Goal: Contribute content

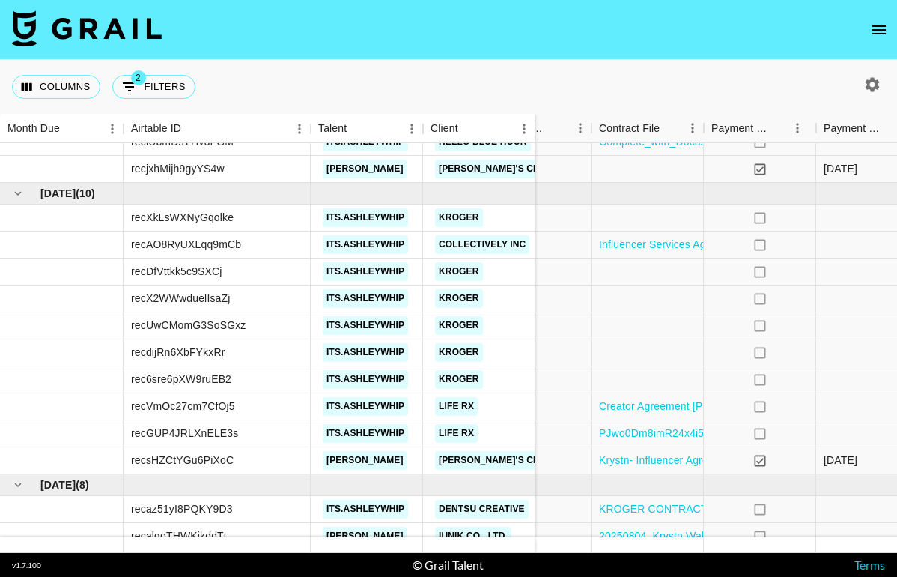
scroll to position [351, 1386]
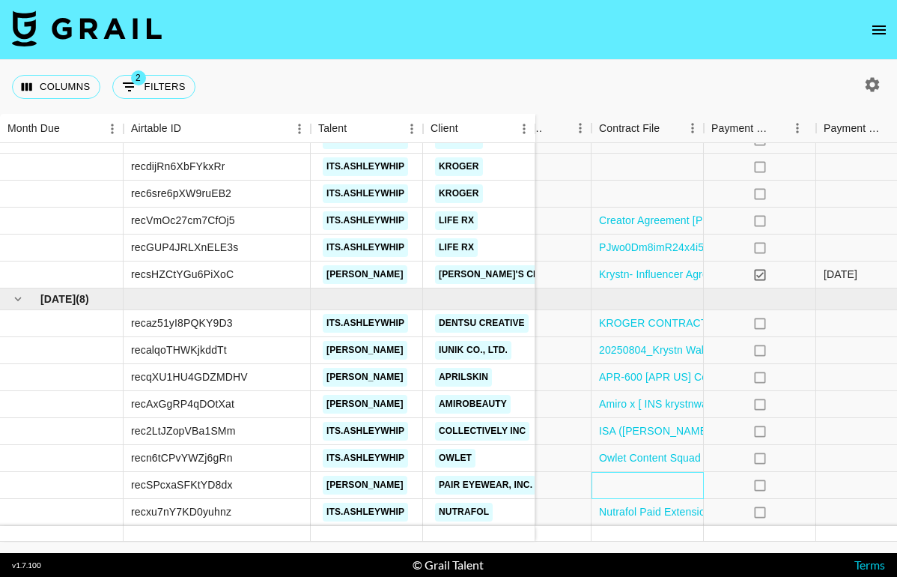
click at [652, 488] on div at bounding box center [648, 485] width 112 height 27
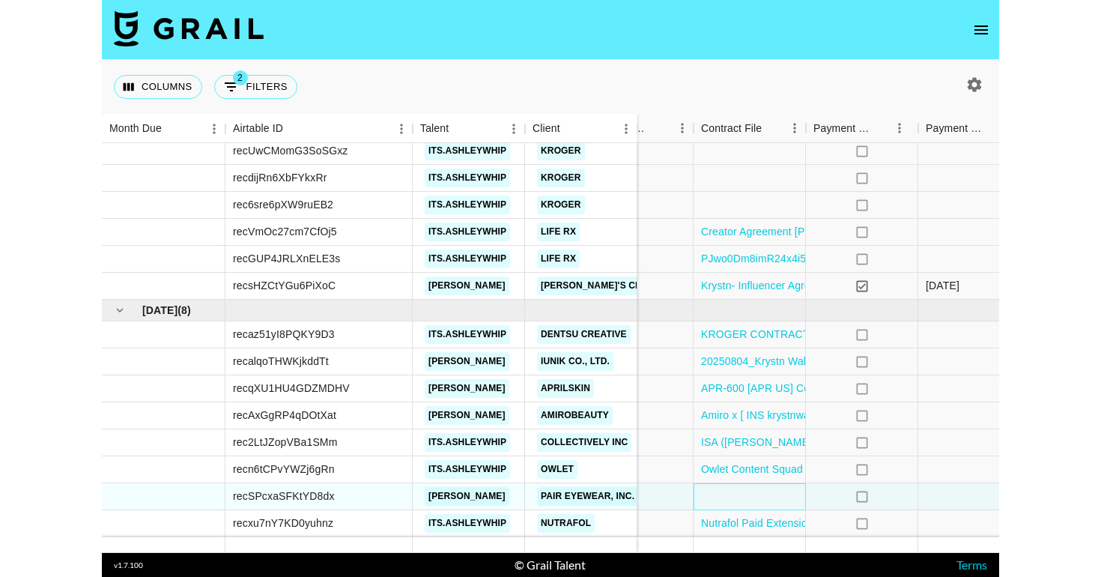
scroll to position [340, 1386]
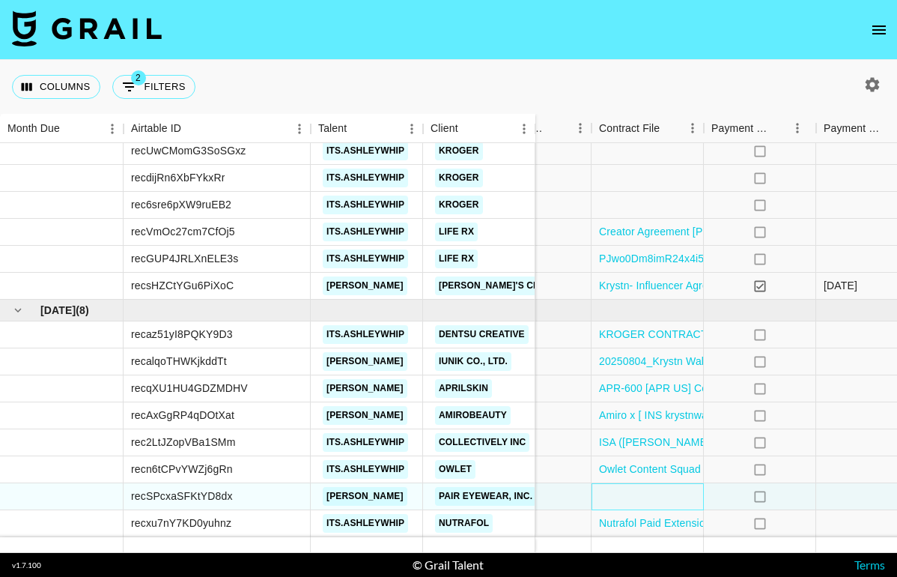
click at [652, 488] on div at bounding box center [648, 496] width 112 height 27
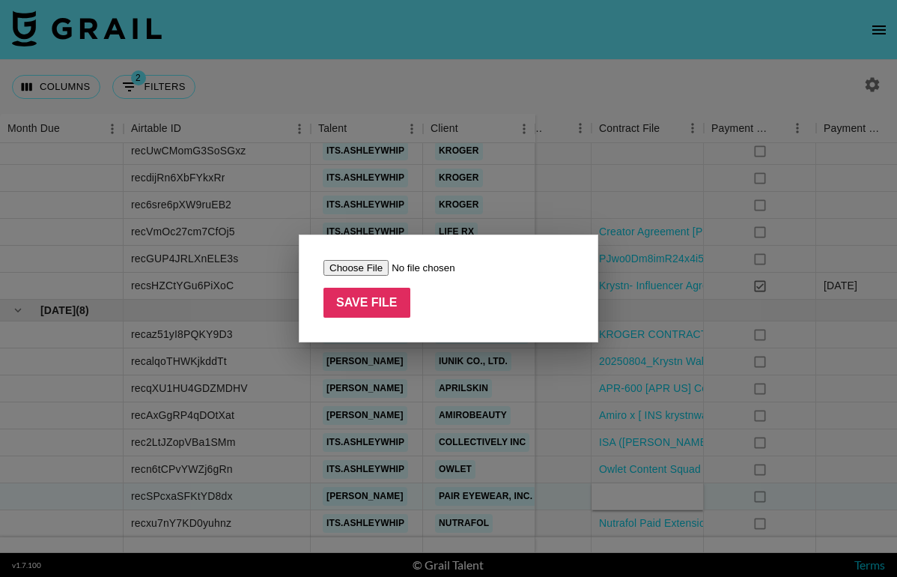
click at [370, 267] on input "file" at bounding box center [418, 268] width 189 height 16
type input "C:\fakepath\FEA [PERSON_NAME] x Pair Eyewear 2025 Campaign Agreement.pdf"
click at [367, 310] on input "Save File" at bounding box center [367, 303] width 87 height 30
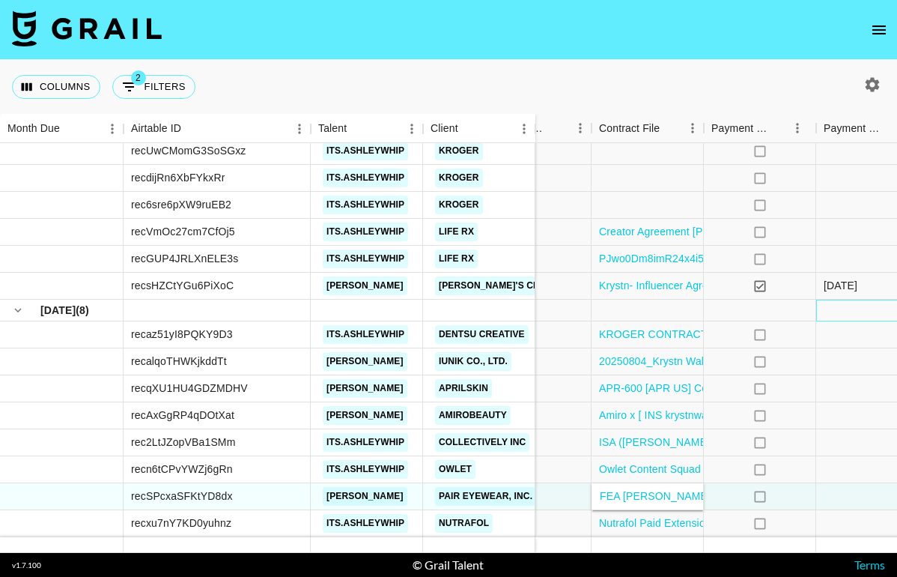
click at [894, 307] on div at bounding box center [872, 311] width 112 height 22
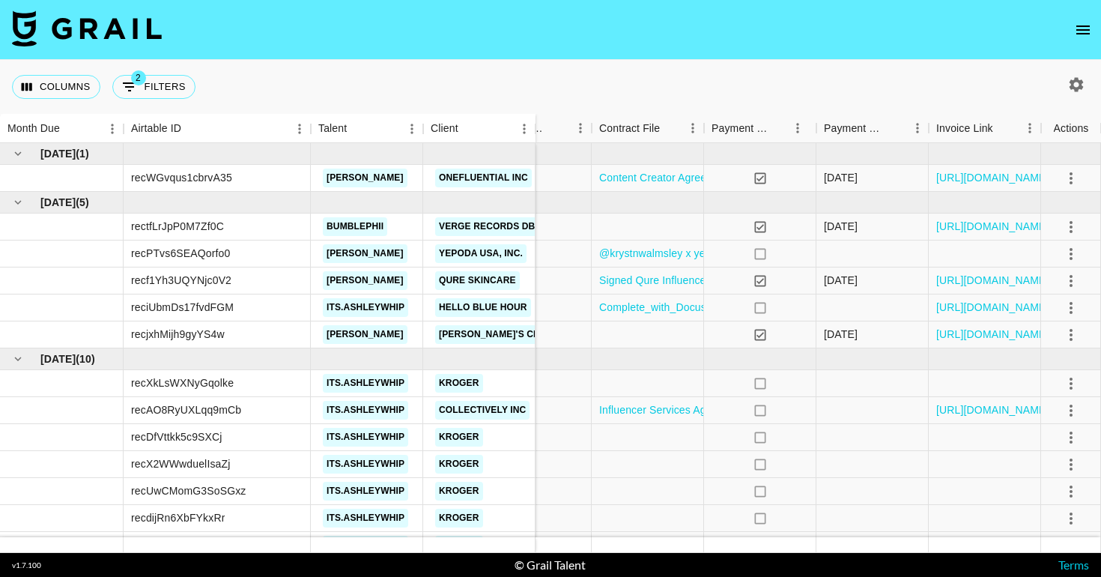
scroll to position [4, 1386]
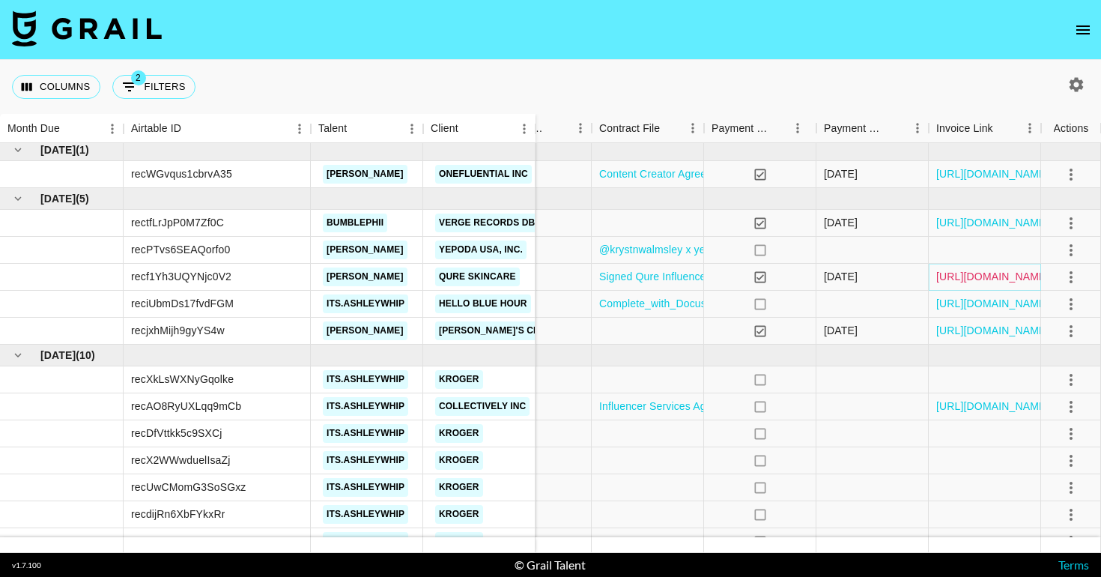
click at [897, 279] on link "[URL][DOMAIN_NAME]" at bounding box center [992, 276] width 113 height 15
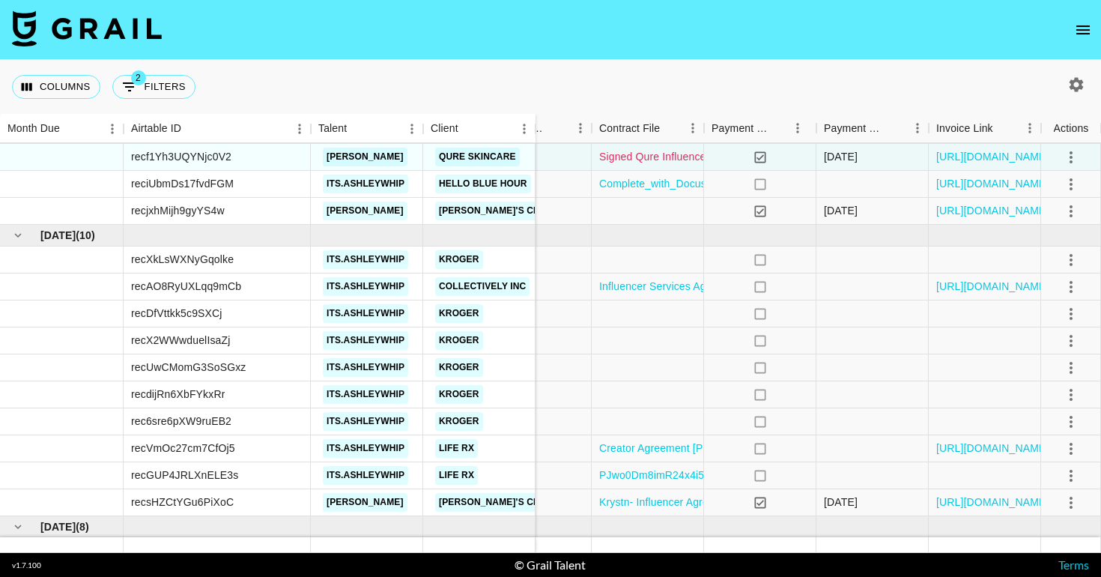
scroll to position [240, 1386]
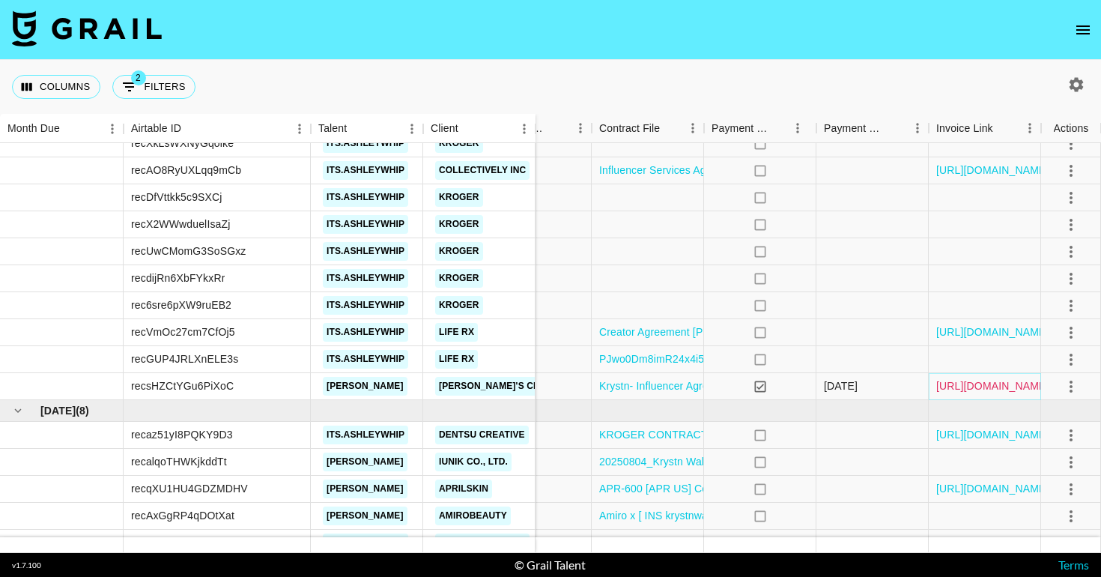
click at [897, 385] on link "[URL][DOMAIN_NAME]" at bounding box center [992, 385] width 113 height 15
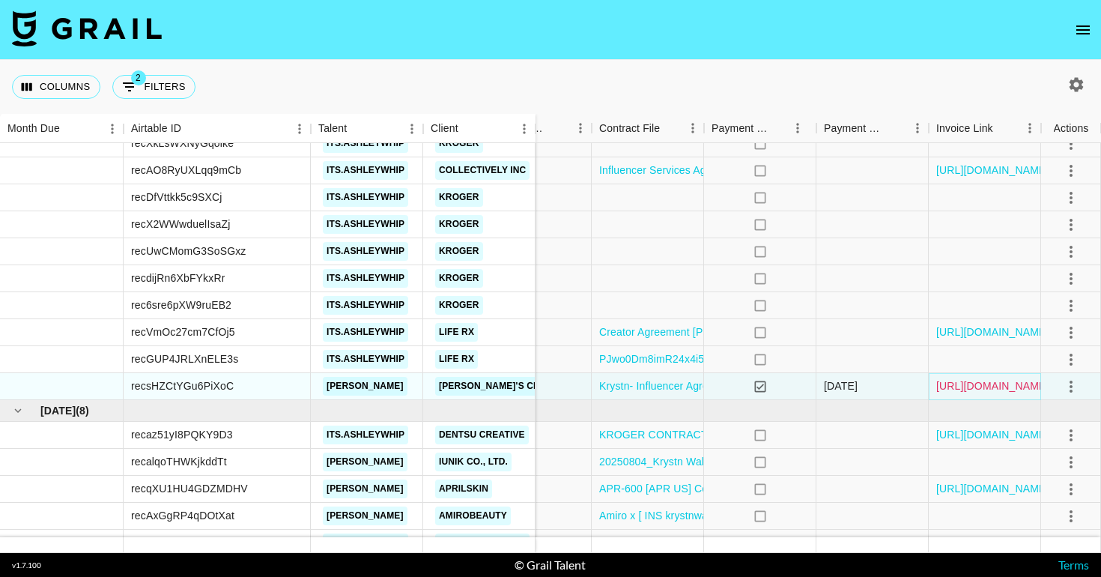
scroll to position [340, 1386]
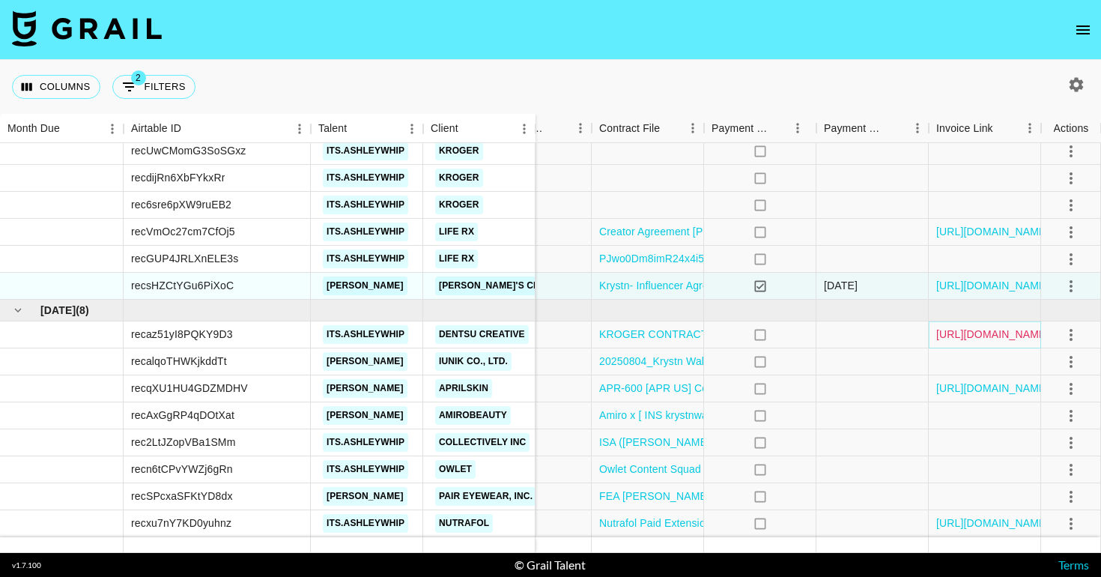
click at [897, 333] on link "[URL][DOMAIN_NAME]" at bounding box center [992, 334] width 113 height 15
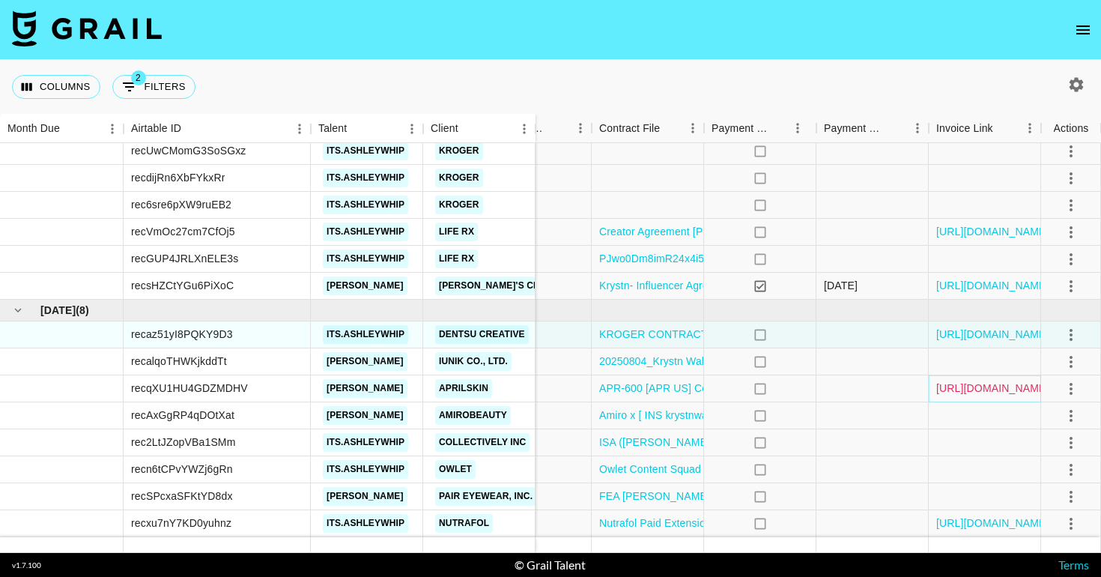
click at [897, 393] on link "[URL][DOMAIN_NAME]" at bounding box center [992, 387] width 113 height 15
